Goal: Task Accomplishment & Management: Use online tool/utility

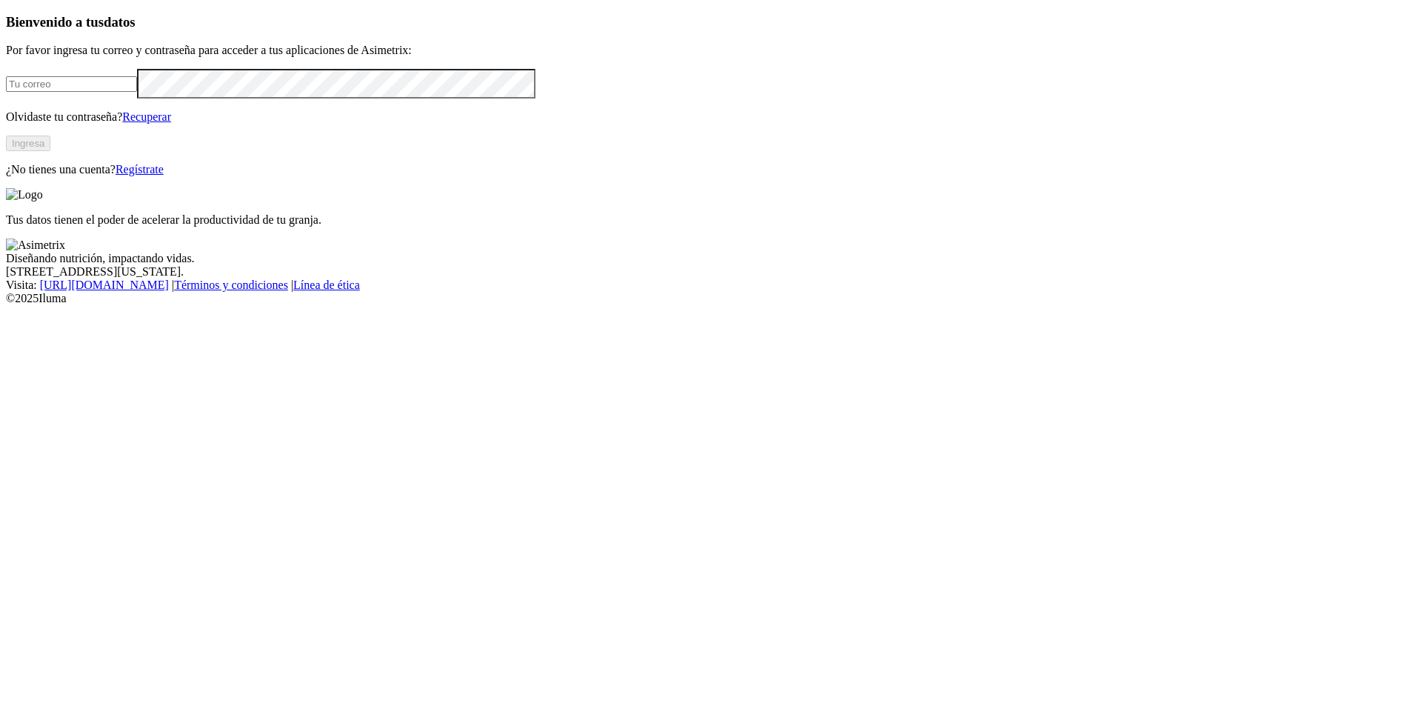
type input "luis.lopez@aliar.com.co"
click at [50, 151] on button "Ingresa" at bounding box center [28, 144] width 44 height 16
